Goal: Transaction & Acquisition: Purchase product/service

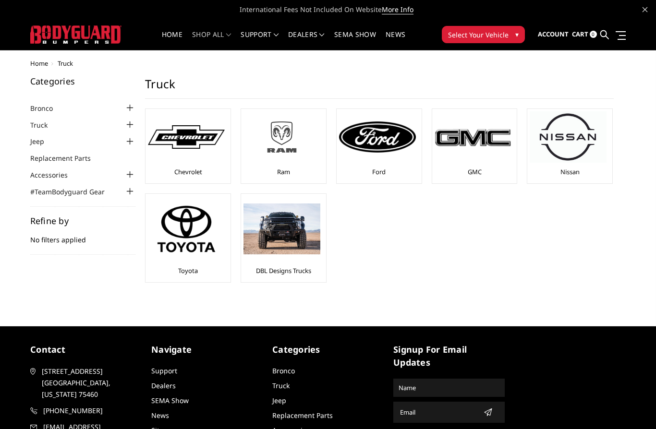
click at [284, 129] on img at bounding box center [281, 136] width 77 height 43
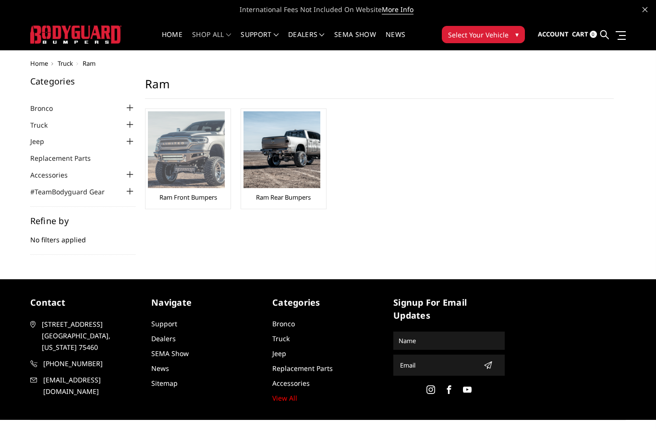
click at [194, 164] on img at bounding box center [186, 149] width 77 height 77
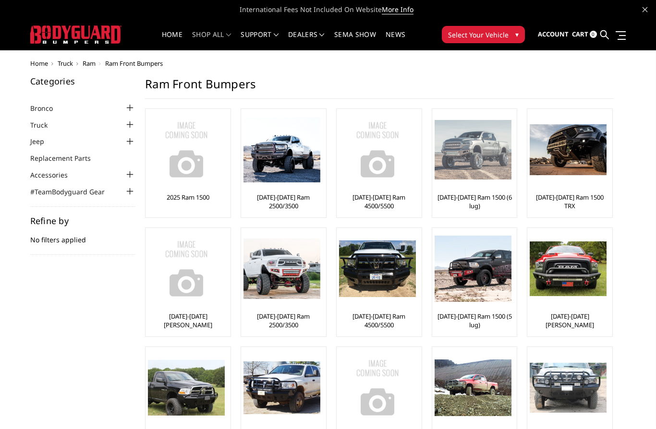
click at [484, 197] on link "[DATE]-[DATE] Ram 1500 (6 lug)" at bounding box center [475, 201] width 80 height 17
